Goal: Navigation & Orientation: Find specific page/section

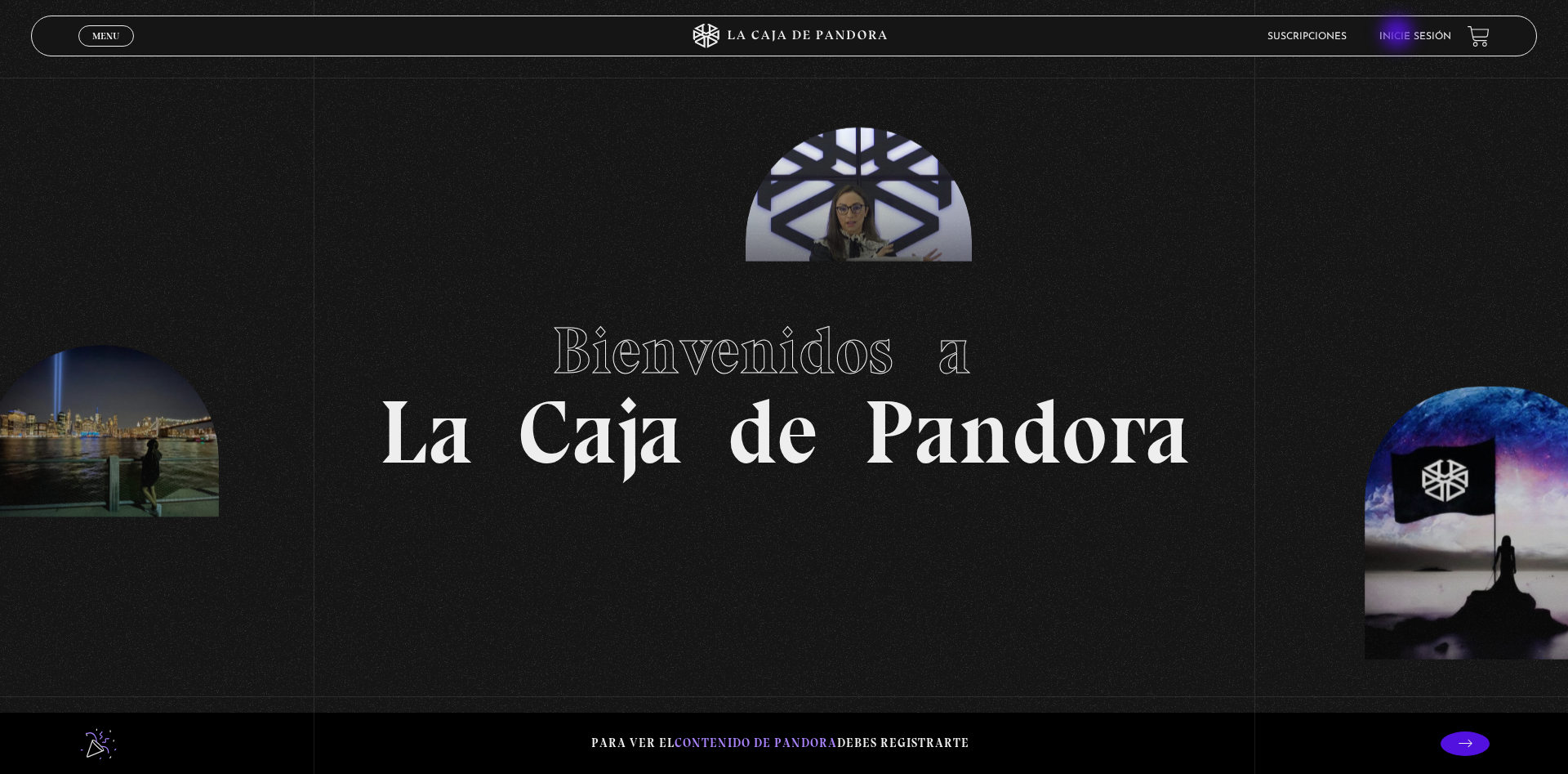
click at [1399, 34] on link "Inicie sesión" at bounding box center [1415, 37] width 71 height 10
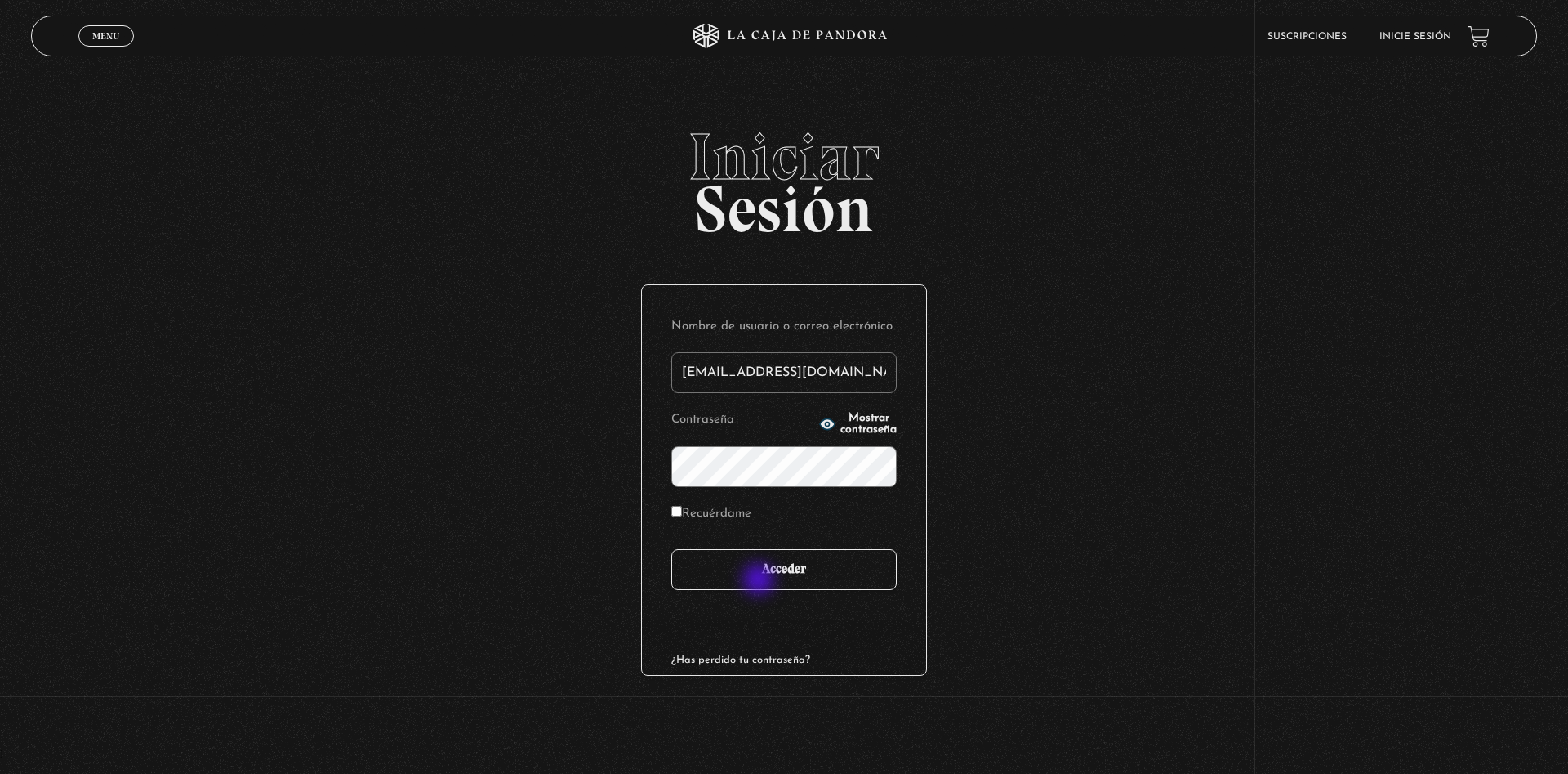
type input "fermfcs29@gmail.com"
click at [763, 575] on input "Acceder" at bounding box center [784, 569] width 225 height 41
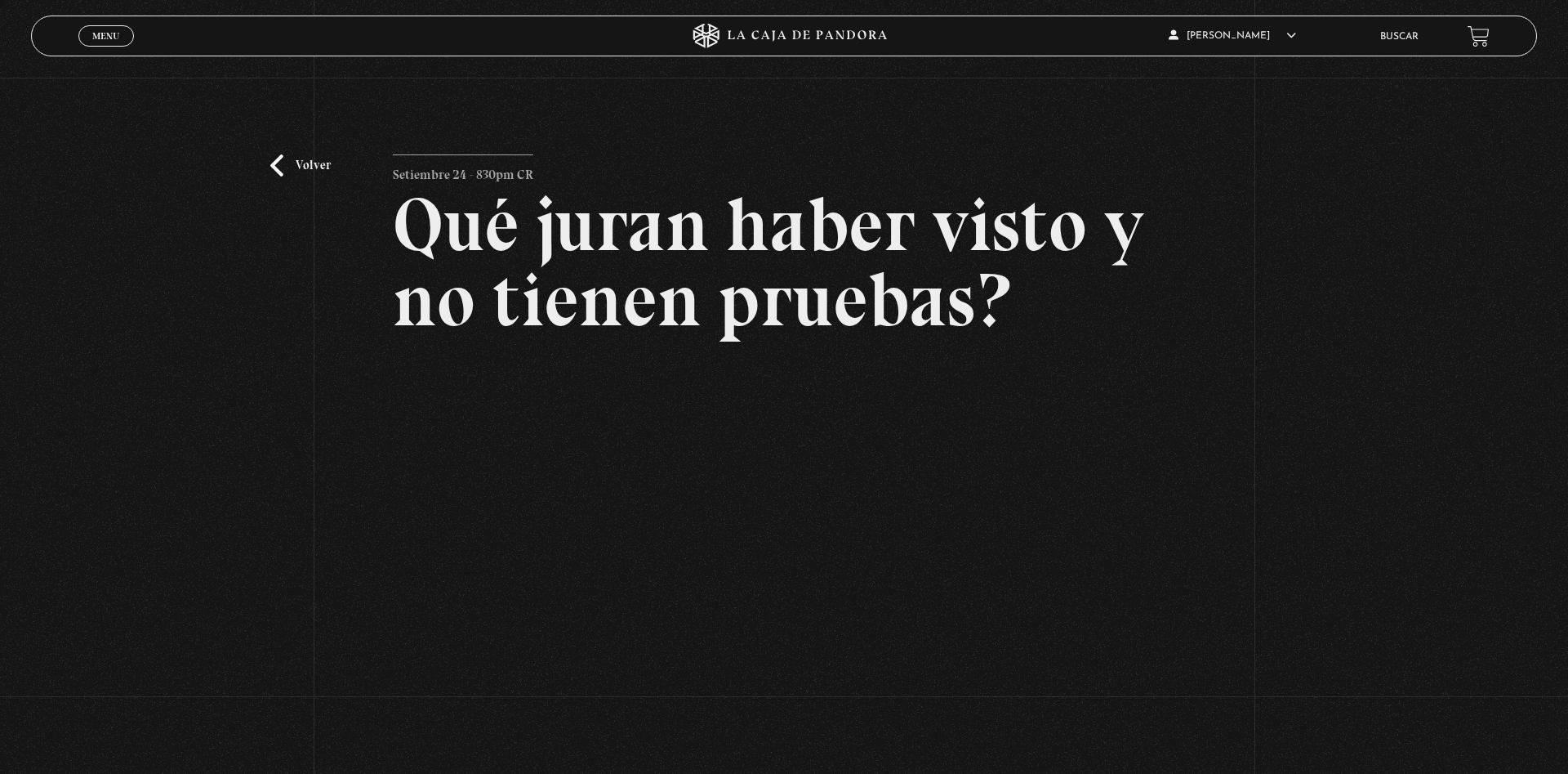
scroll to position [250, 0]
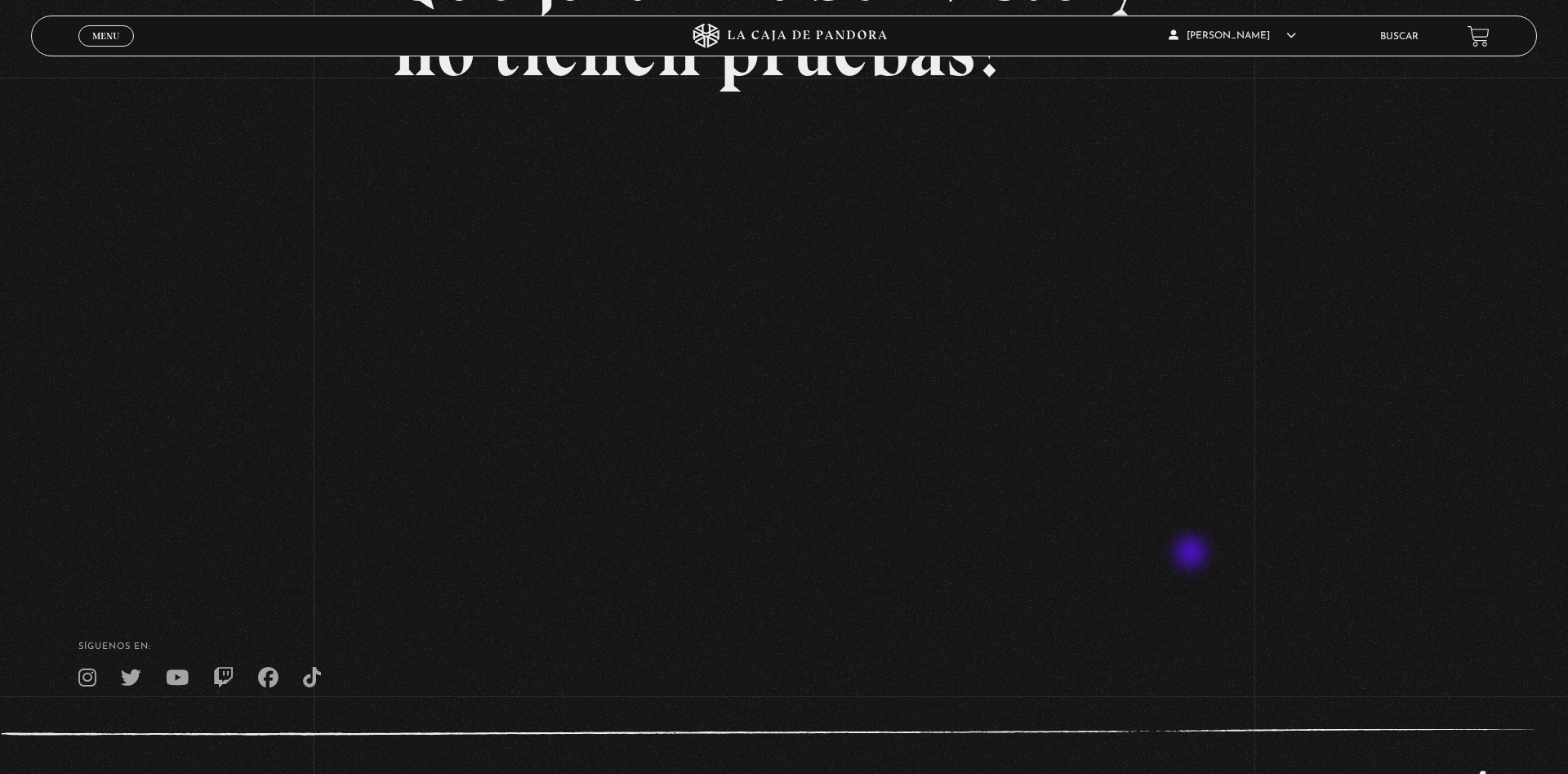
click at [1231, 550] on div "Volver Setiembre 24 - 830pm CR Qué juran haber visto y no tienen pruebas?" at bounding box center [784, 207] width 1568 height 758
